Goal: Information Seeking & Learning: Learn about a topic

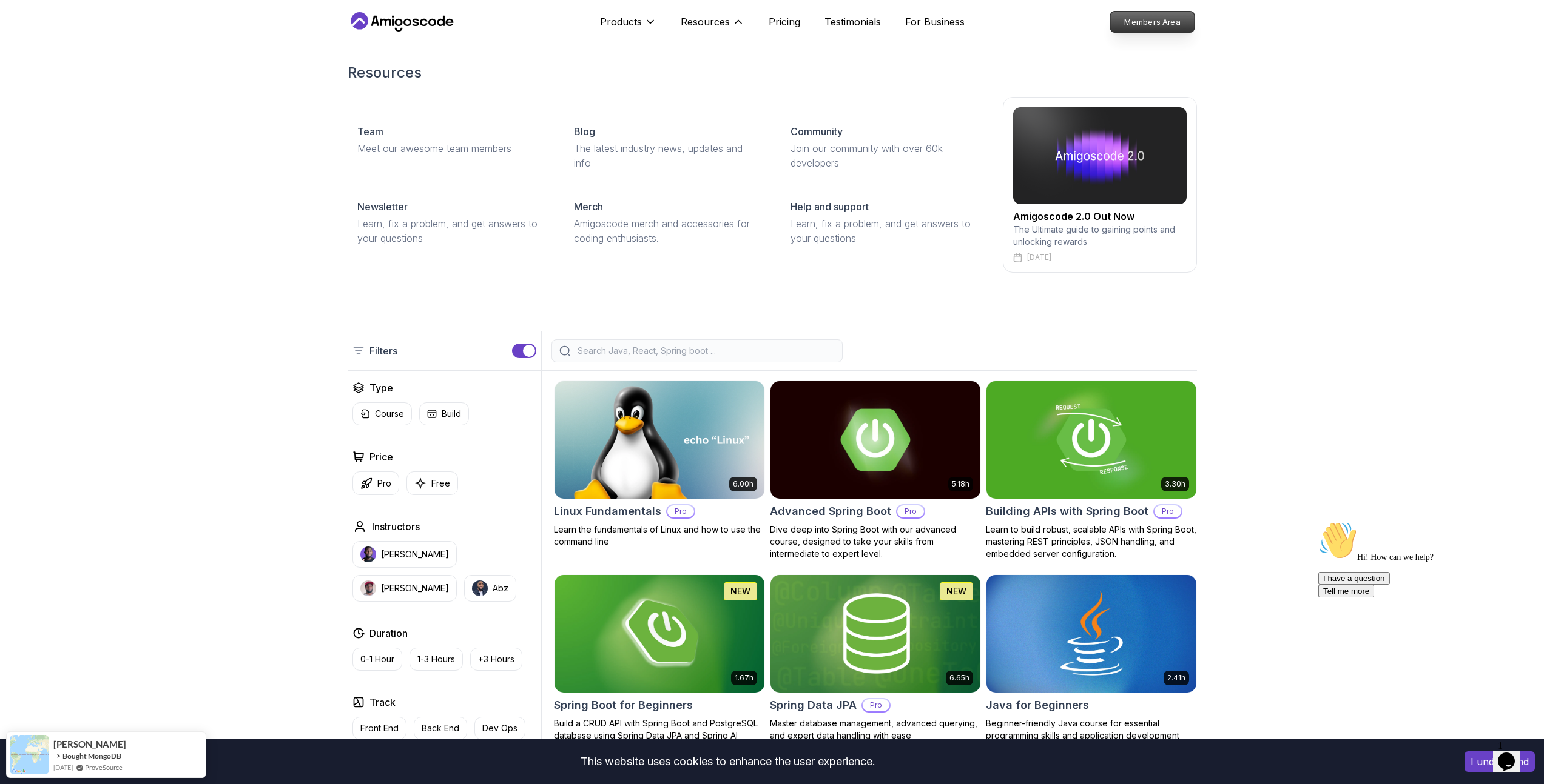
click at [1142, 28] on p "Members Area" at bounding box center [1151, 22] width 83 height 21
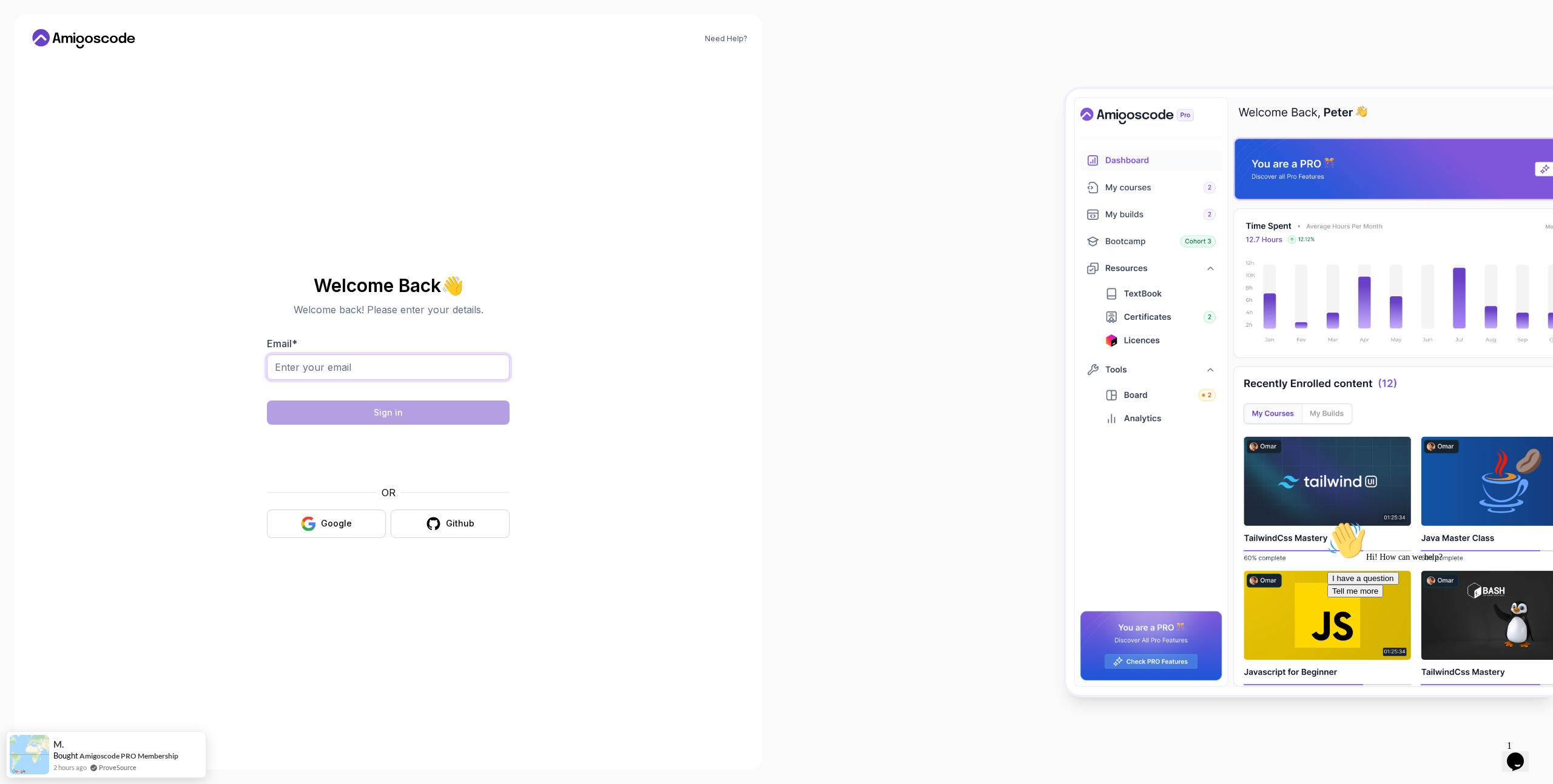
click at [430, 362] on input "Email *" at bounding box center [388, 368] width 243 height 26
click at [113, 42] on icon at bounding box center [83, 39] width 109 height 20
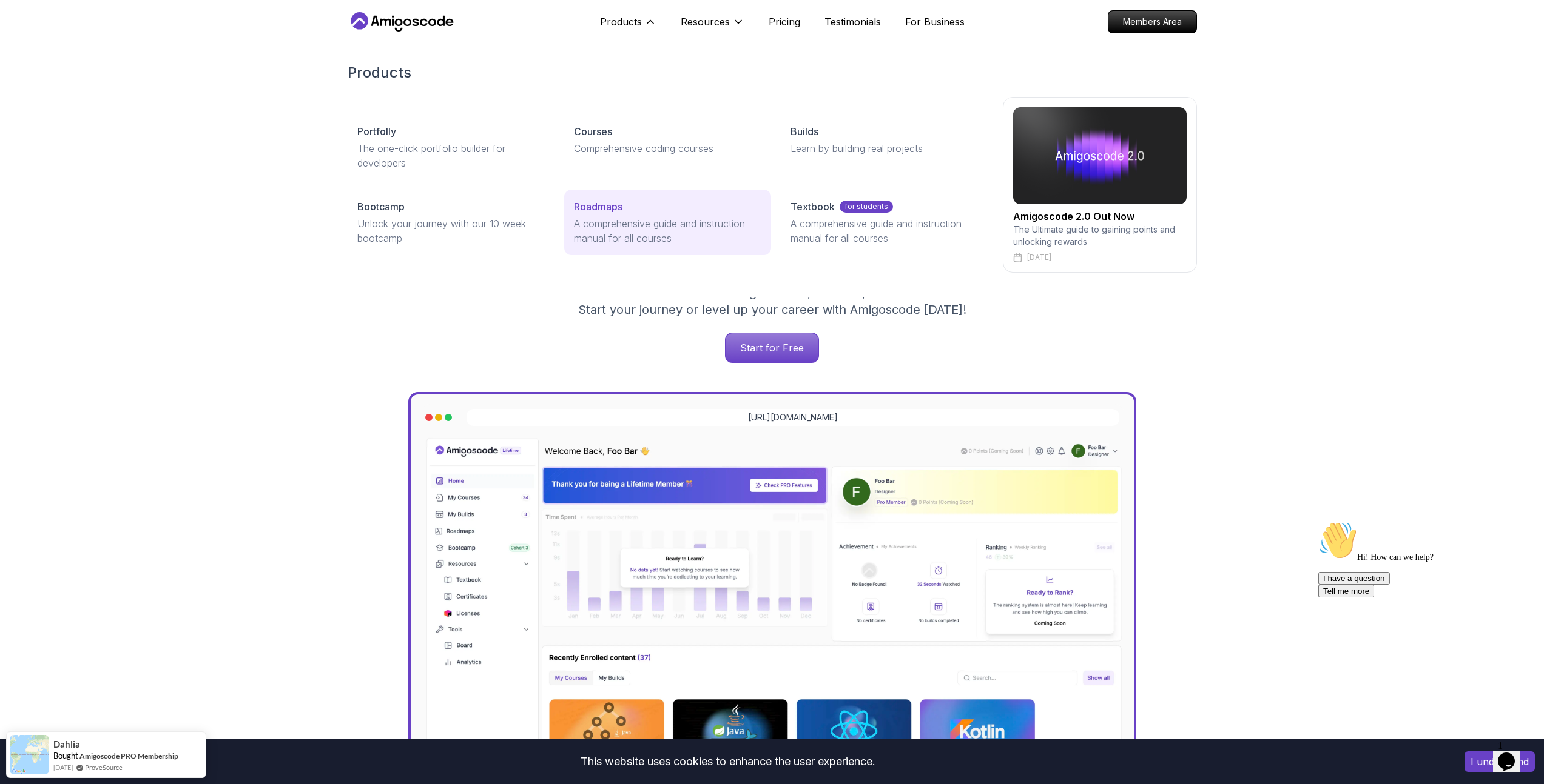
click at [590, 212] on p "Roadmaps" at bounding box center [598, 206] width 49 height 15
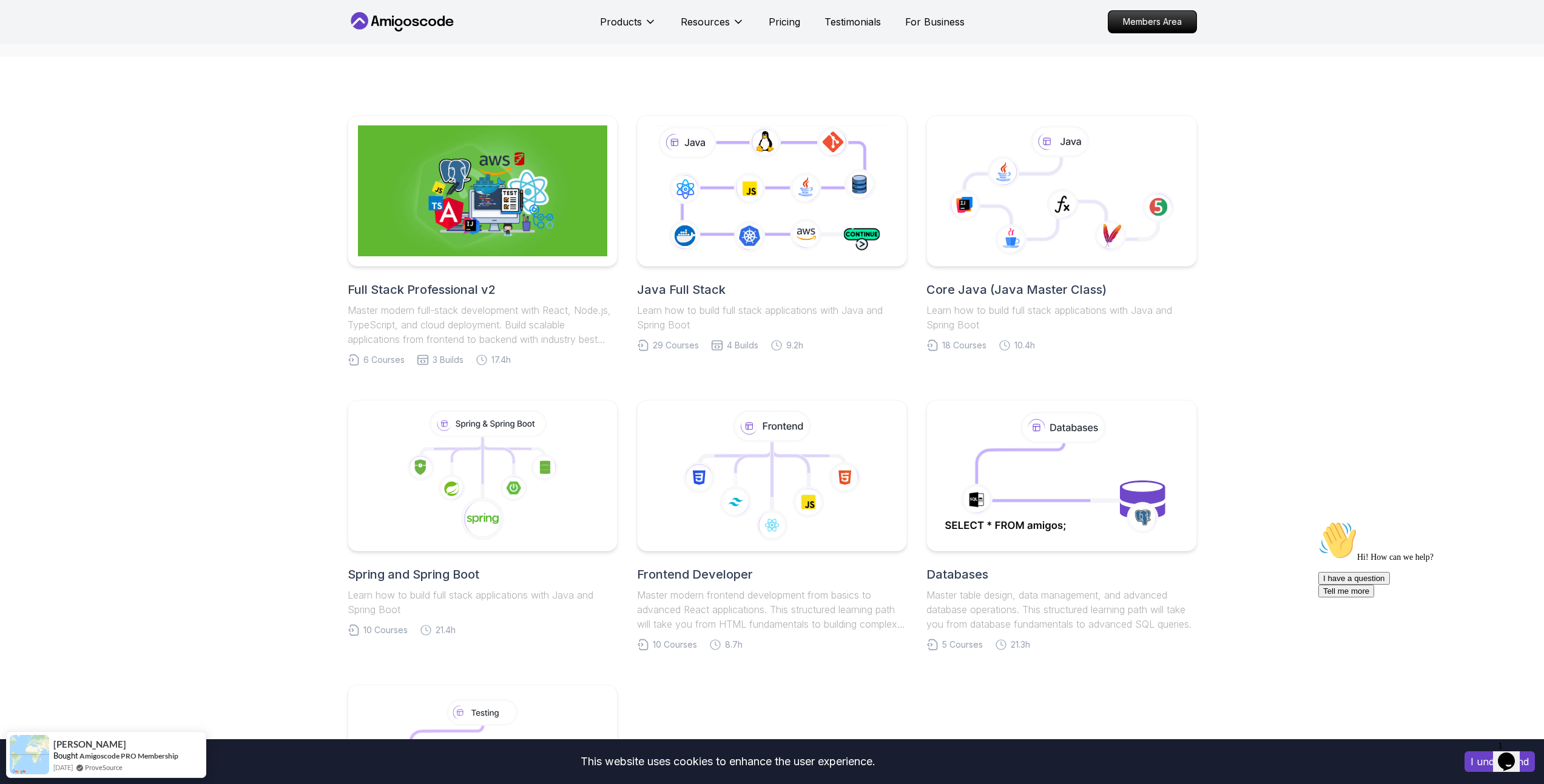
scroll to position [143, 0]
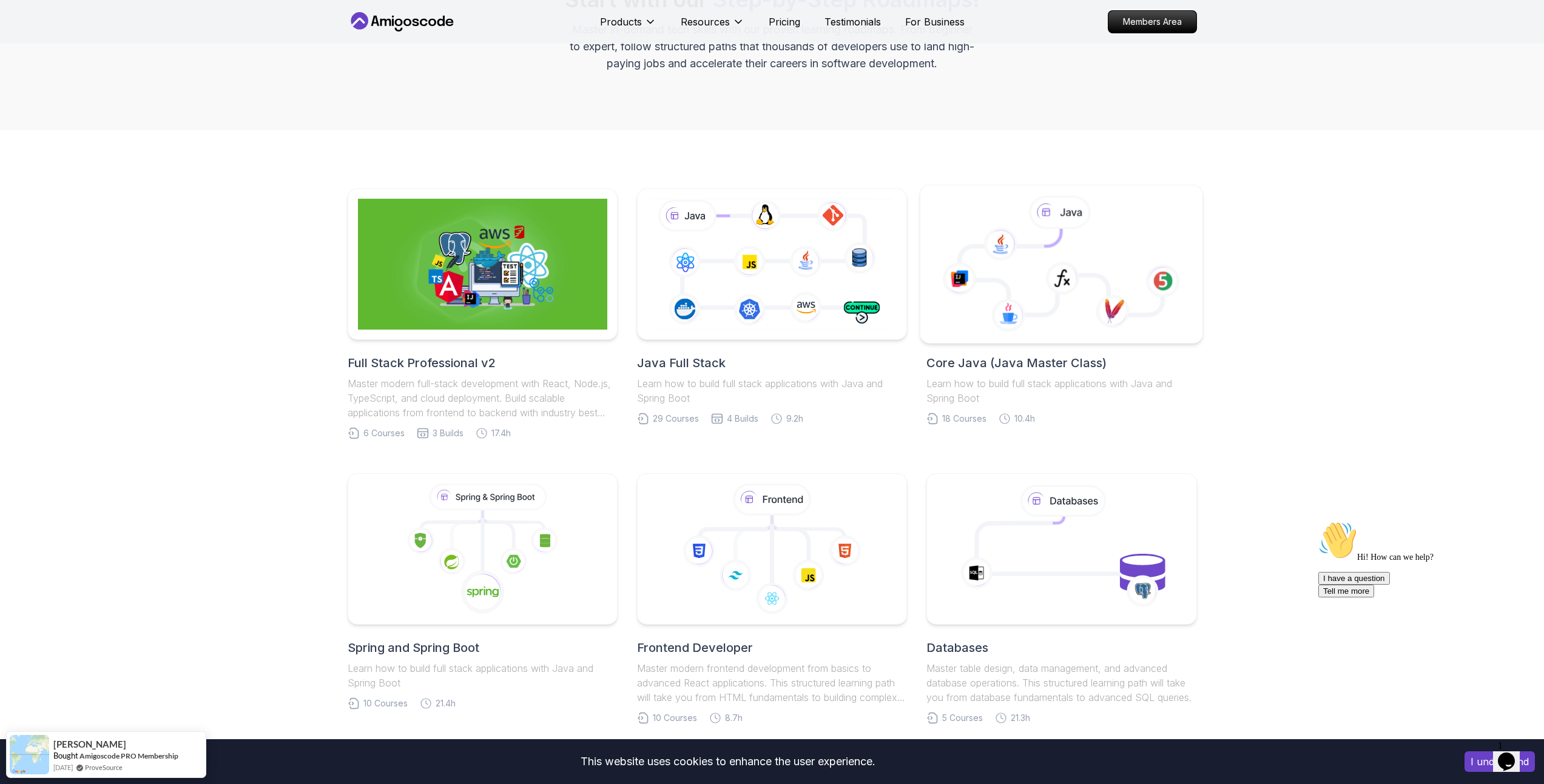
click at [1048, 300] on icon at bounding box center [1061, 272] width 203 height 86
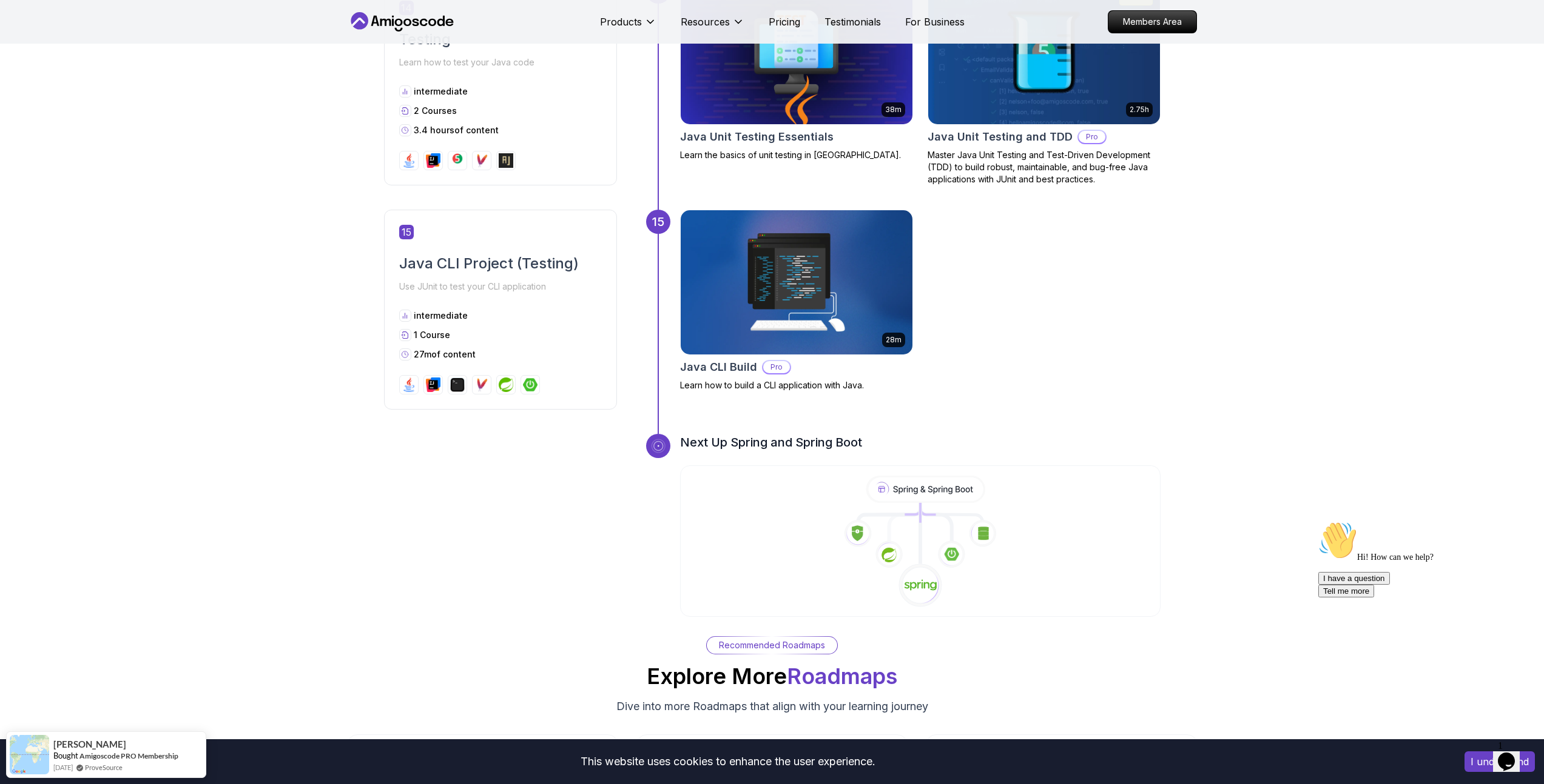
scroll to position [4708, 0]
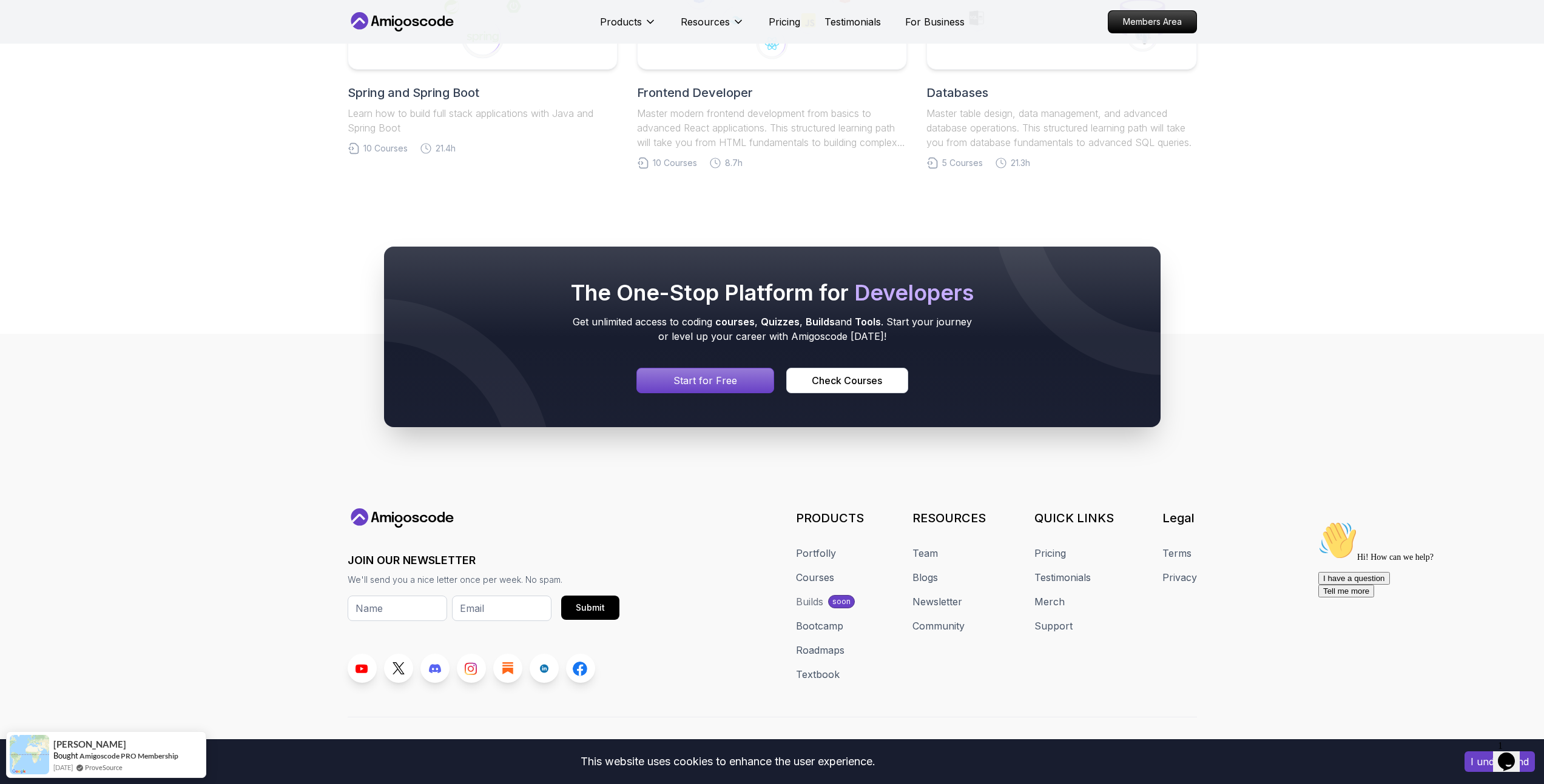
click at [707, 374] on p "Start for Free" at bounding box center [705, 381] width 63 height 15
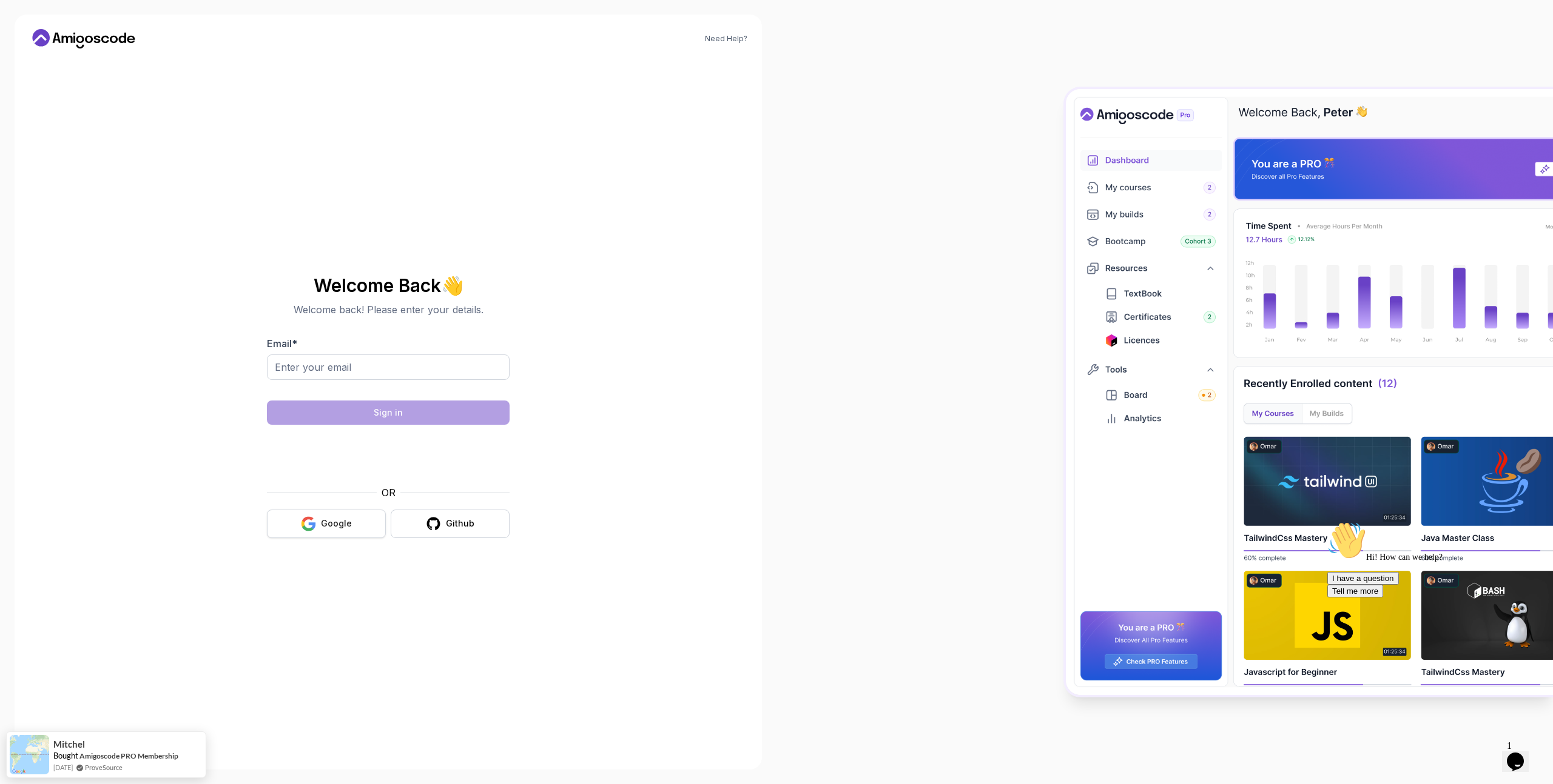
click at [349, 531] on button "Google" at bounding box center [326, 523] width 119 height 29
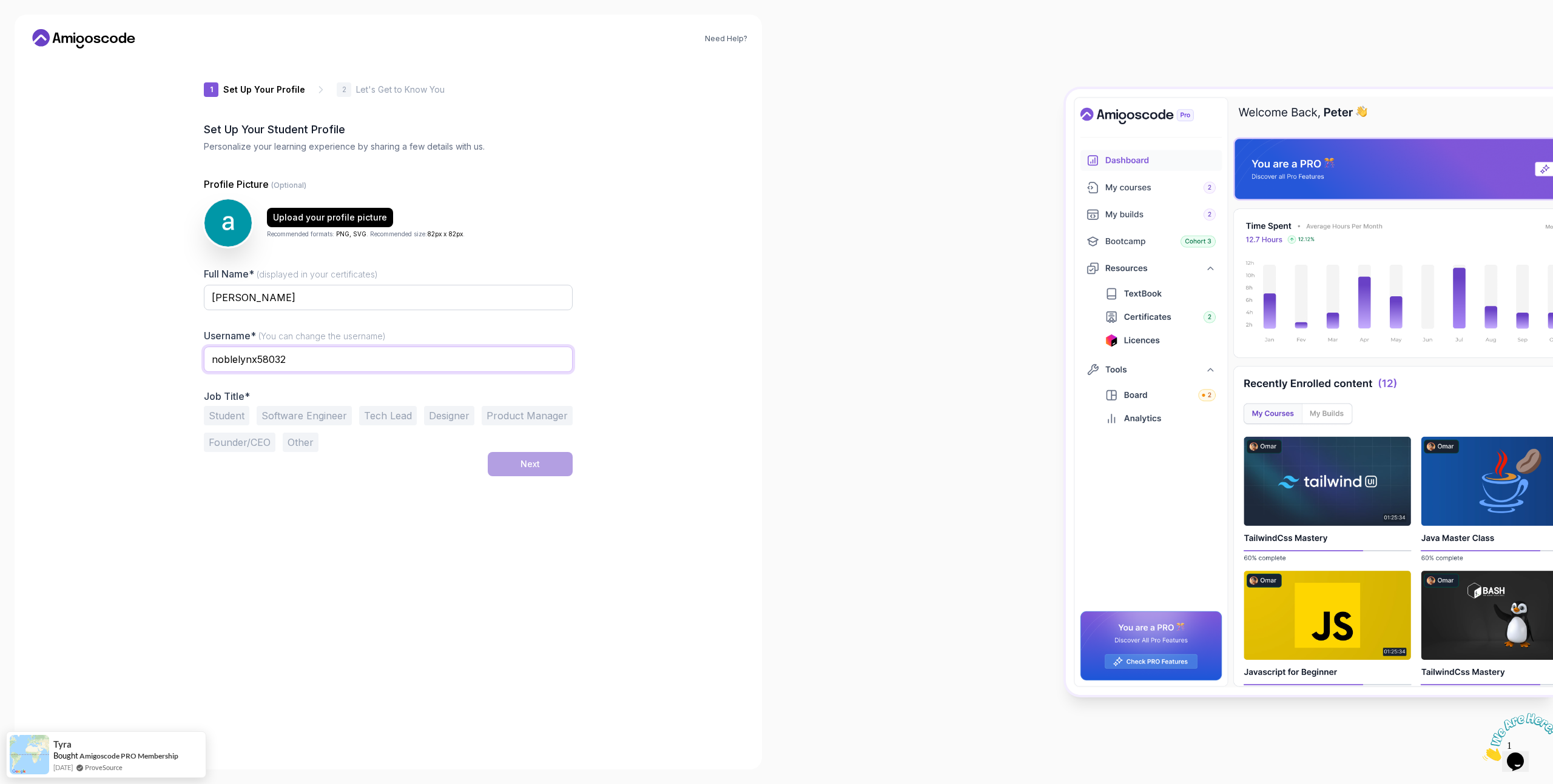
click at [376, 361] on input "noblelynx58032" at bounding box center [388, 360] width 369 height 26
type input "ardapa"
click at [828, 398] on div at bounding box center [1164, 392] width 776 height 784
drag, startPoint x: 306, startPoint y: 416, endPoint x: 327, endPoint y: 435, distance: 28.3
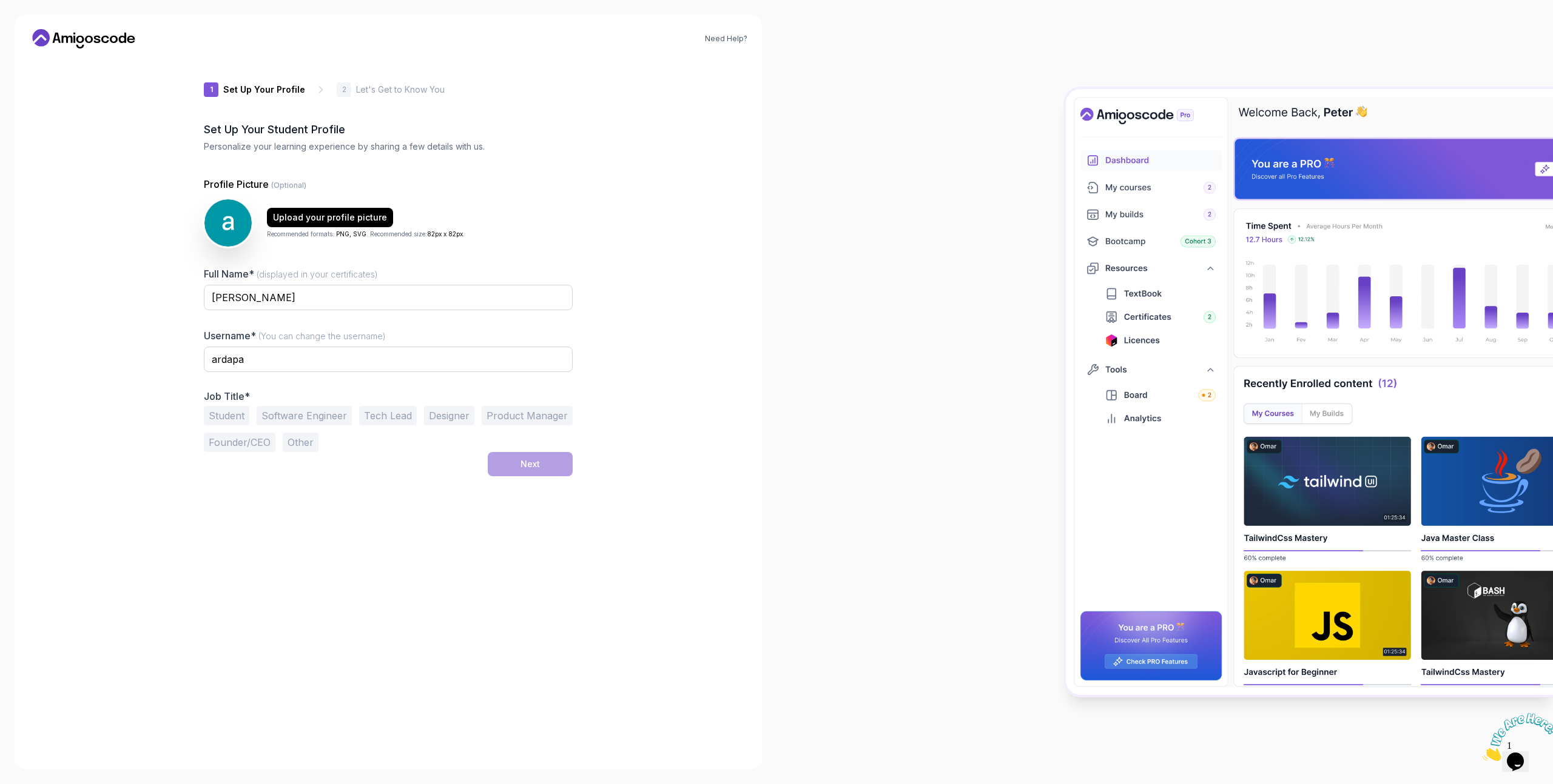
click at [307, 416] on button "Software Engineer" at bounding box center [304, 416] width 95 height 20
click at [530, 472] on button "Next" at bounding box center [531, 464] width 85 height 24
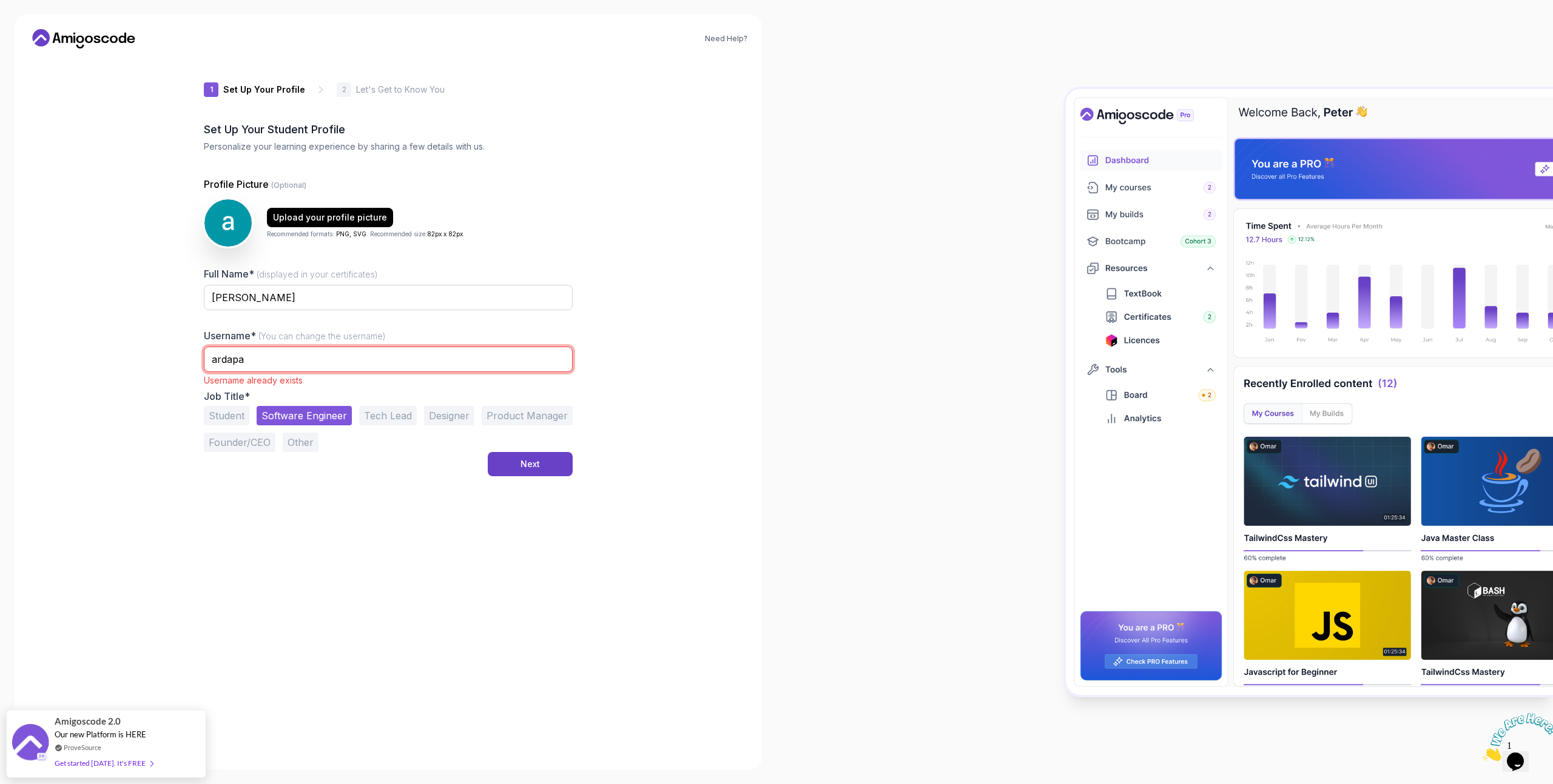
click at [298, 365] on input "ardapa" at bounding box center [388, 360] width 369 height 26
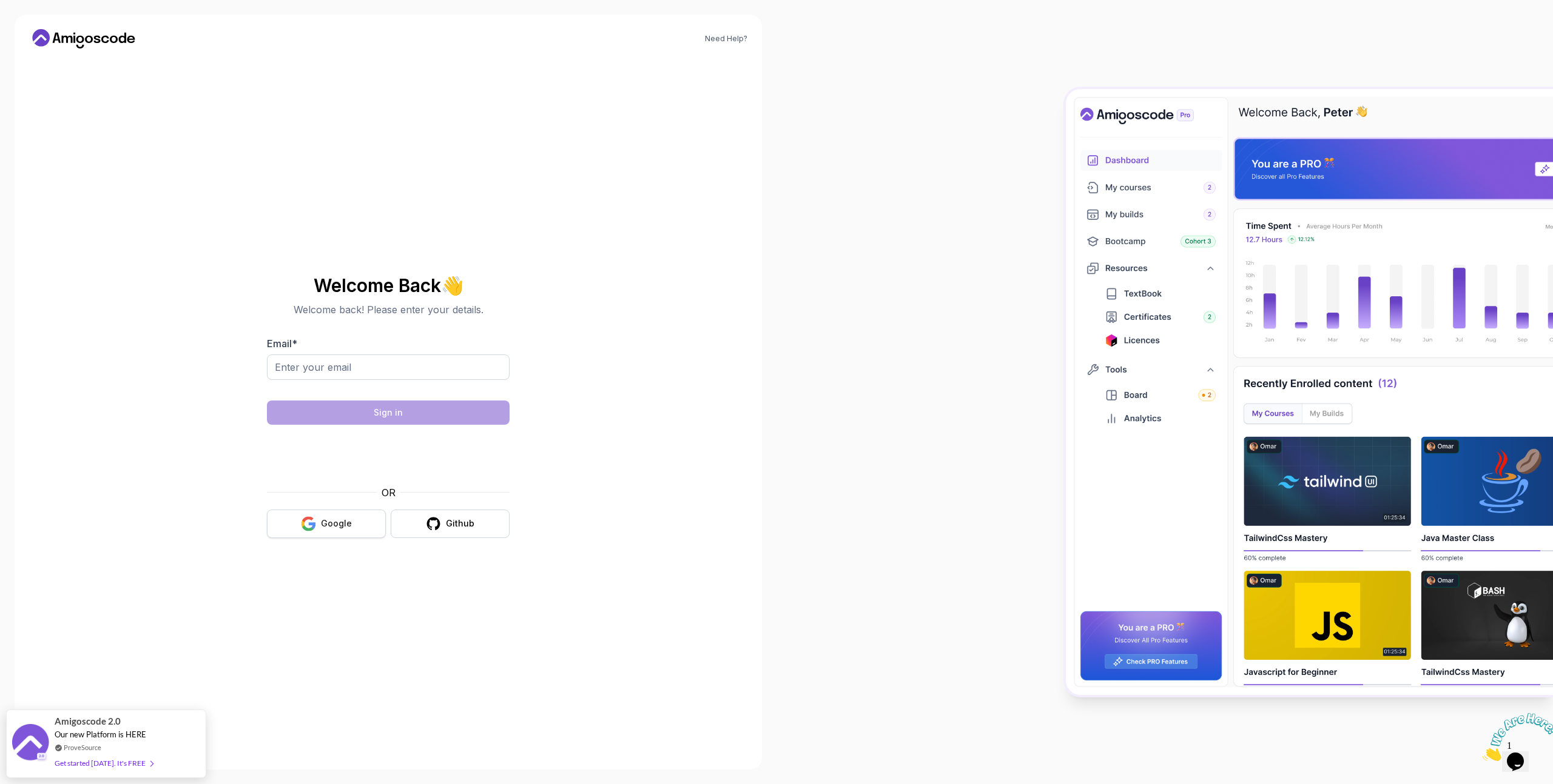
click at [332, 519] on div "Google" at bounding box center [336, 523] width 31 height 12
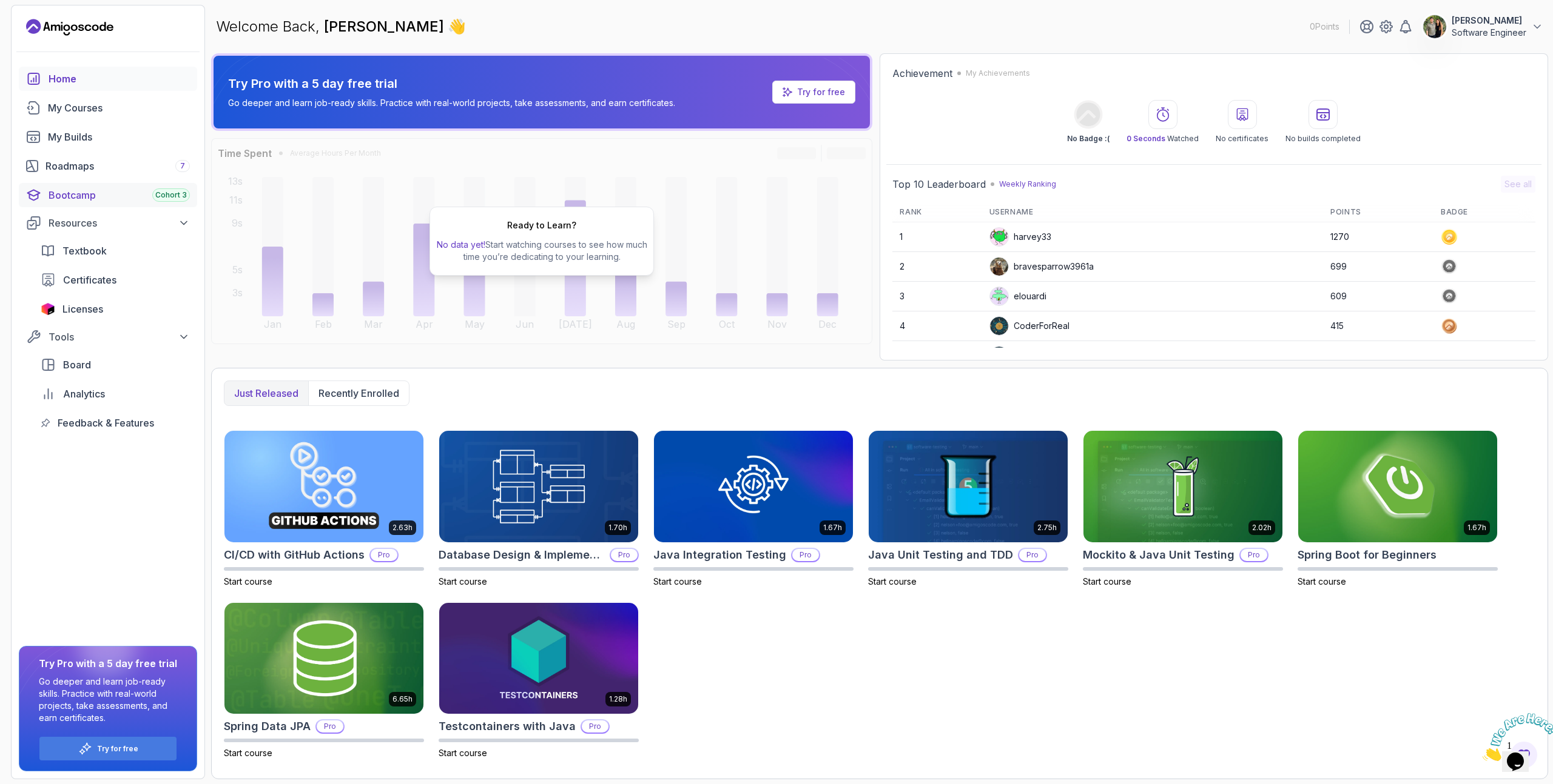
click at [61, 194] on div "Bootcamp Cohort 3" at bounding box center [119, 195] width 142 height 15
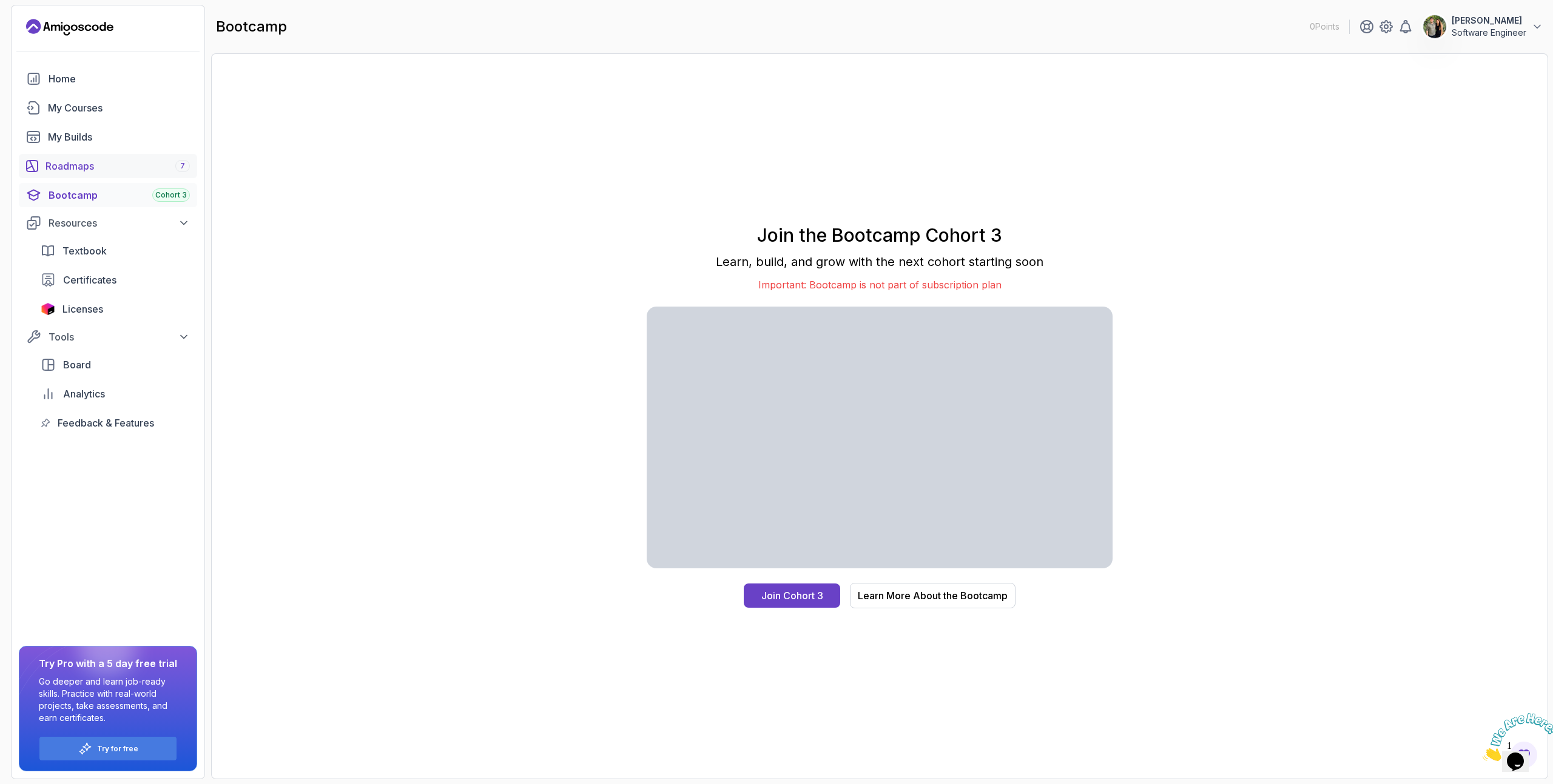
click at [90, 164] on div "Roadmaps 7" at bounding box center [118, 166] width 145 height 15
